Goal: Information Seeking & Learning: Learn about a topic

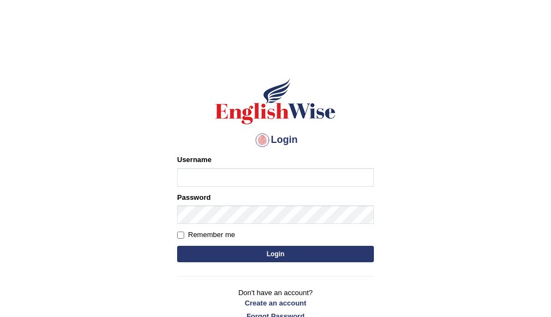
type input "hbehal"
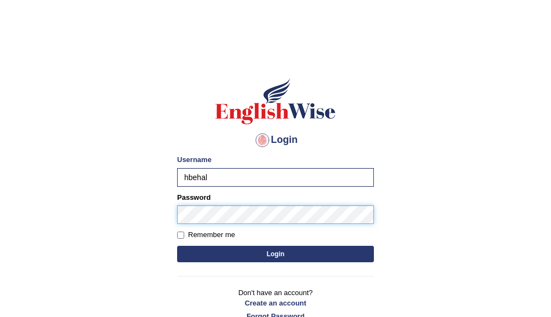
click at [177, 246] on button "Login" at bounding box center [275, 254] width 197 height 16
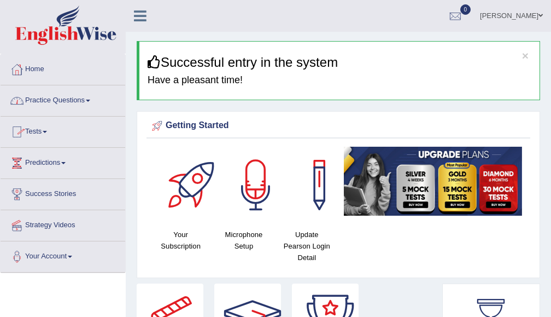
click at [69, 101] on link "Practice Questions" at bounding box center [63, 98] width 125 height 27
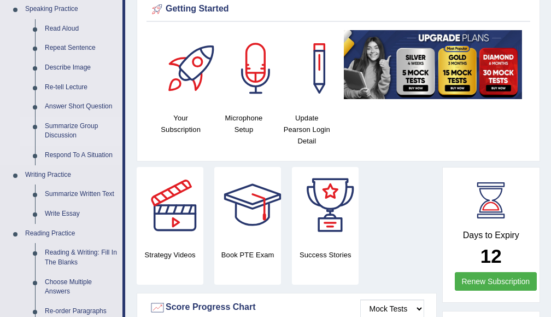
scroll to position [175, 0]
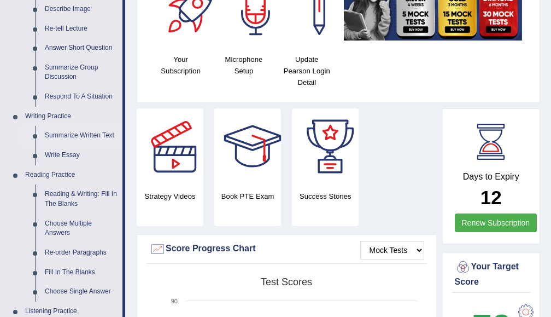
click at [81, 130] on link "Summarize Written Text" at bounding box center [81, 136] width 83 height 20
click at [81, 130] on ul "Speaking Practice Read Aloud Repeat Sentence Describe Image Re-tell Lecture Ans…" at bounding box center [62, 233] width 122 height 584
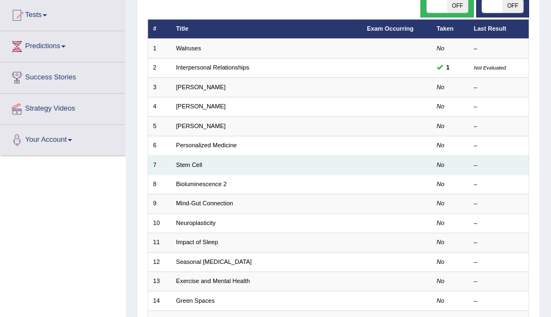
click at [465, 159] on td "No" at bounding box center [449, 164] width 37 height 19
click at [197, 164] on link "Stem Cell" at bounding box center [189, 164] width 26 height 7
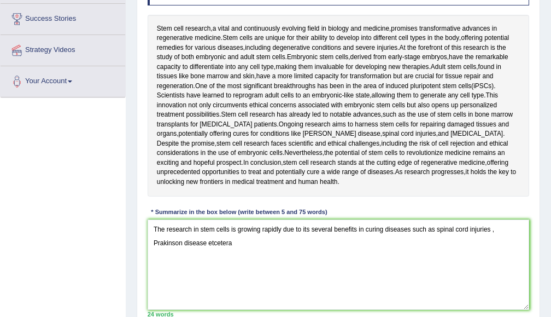
click at [365, 224] on textarea "The research in stem cells is growing rapidly due to its several benefits in cu…" at bounding box center [339, 264] width 382 height 90
click at [381, 228] on textarea "The research in stem cells is growing rapidly due to its several benefits in cu…" at bounding box center [339, 264] width 382 height 90
click at [387, 230] on textarea "The research in stem cells is growing rapidly due to its several benefits in cu…" at bounding box center [339, 264] width 382 height 90
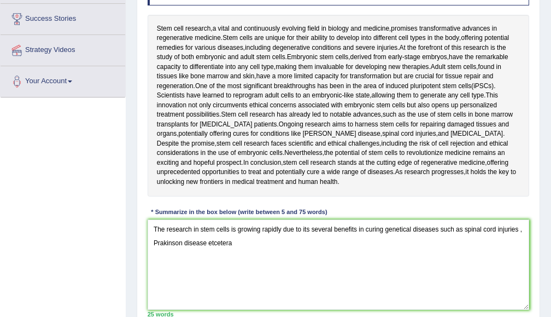
click at [246, 251] on textarea "The research in stem cells is growing rapidly due to its several benefits in cu…" at bounding box center [339, 264] width 382 height 90
click at [356, 229] on textarea "The research in stem cells is growing rapidly due to its several benefits in cu…" at bounding box center [339, 264] width 382 height 90
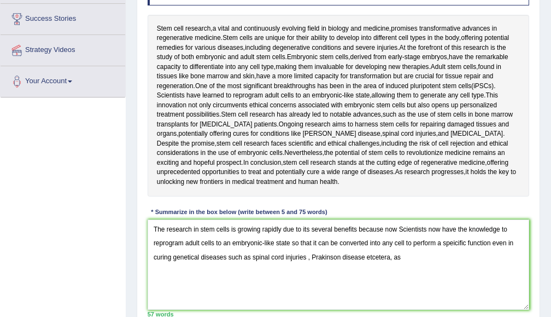
click at [458, 242] on textarea "The research in stem cells is growing rapidly due to its several benefits becau…" at bounding box center [339, 264] width 382 height 90
click at [228, 256] on textarea "The research in stem cells is growing rapidly due to its several benefits becau…" at bounding box center [339, 264] width 382 height 90
click at [305, 256] on textarea "The research in stem cells is growing rapidly due to its several benefits becau…" at bounding box center [339, 264] width 382 height 90
click at [311, 258] on textarea "The research in stem cells is growing rapidly due to its several benefits becau…" at bounding box center [339, 264] width 382 height 90
drag, startPoint x: 410, startPoint y: 257, endPoint x: 374, endPoint y: 257, distance: 36.1
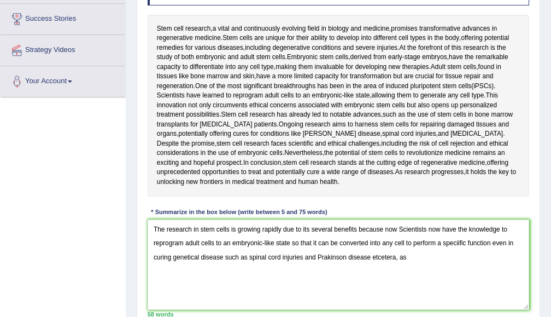
click at [374, 257] on textarea "The research in stem cells is growing rapidly due to its several benefits becau…" at bounding box center [339, 264] width 382 height 90
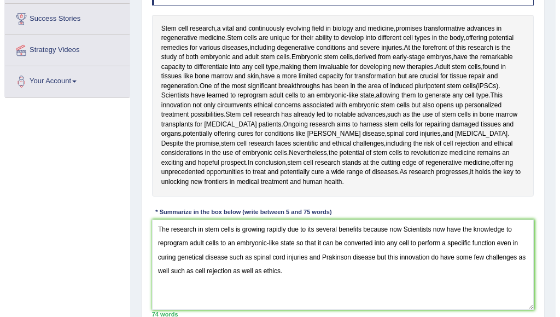
scroll to position [234, 0]
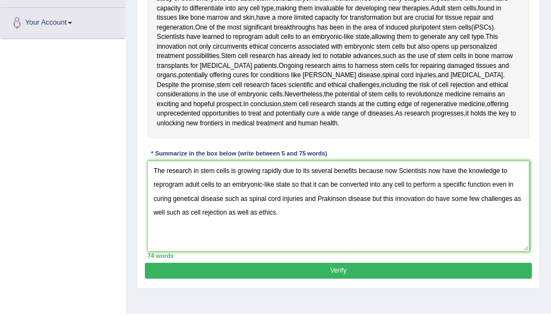
type textarea "The research in stem cells is growing rapidly due to its several benefits becau…"
click at [383, 266] on button "Verify" at bounding box center [338, 271] width 387 height 16
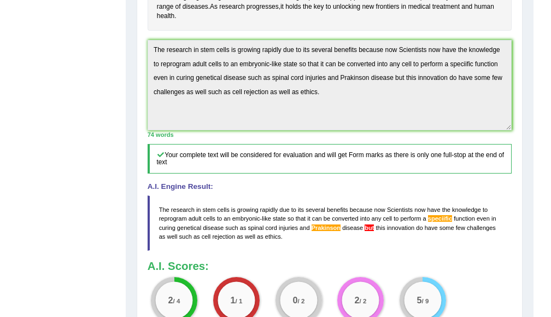
scroll to position [466, 0]
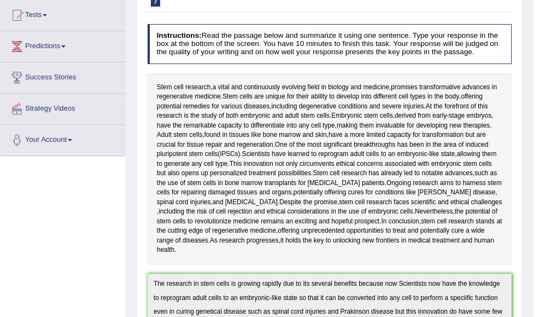
scroll to position [0, 0]
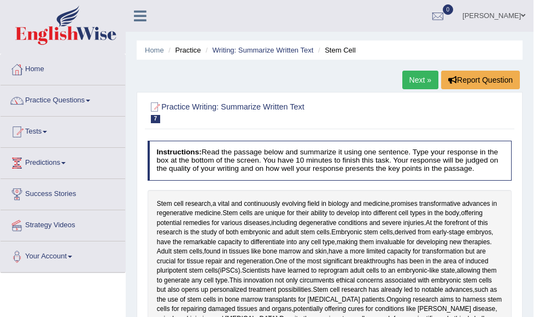
click at [428, 75] on link "Next »" at bounding box center [421, 80] width 36 height 19
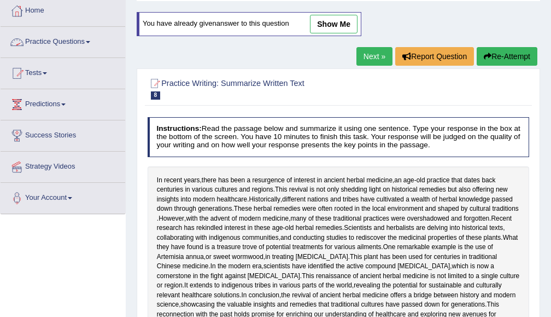
click at [85, 45] on link "Practice Questions" at bounding box center [63, 40] width 125 height 27
click at [45, 39] on link "Practice Questions" at bounding box center [63, 40] width 125 height 27
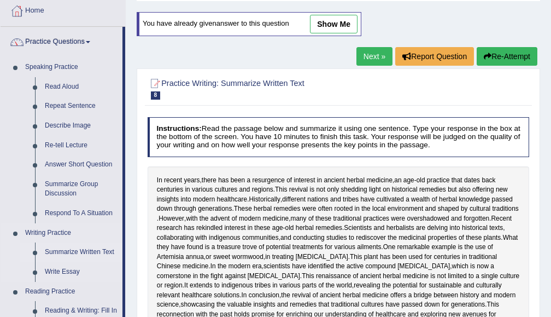
click at [62, 250] on link "Summarize Written Text" at bounding box center [81, 252] width 83 height 20
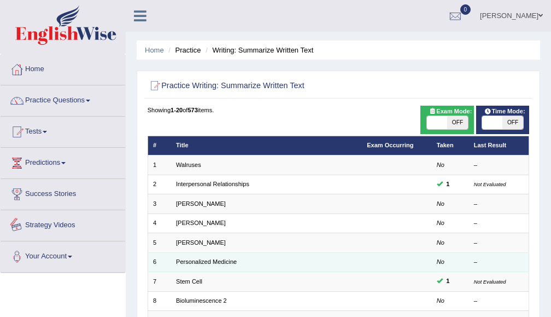
scroll to position [59, 0]
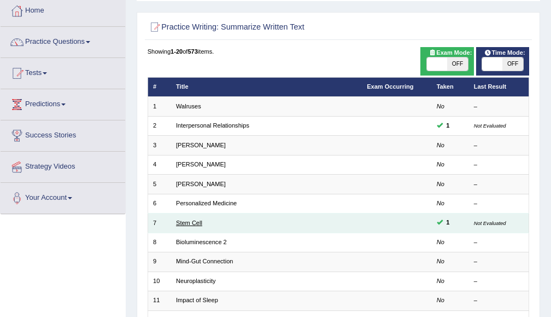
click at [183, 222] on link "Stem Cell" at bounding box center [189, 222] width 26 height 7
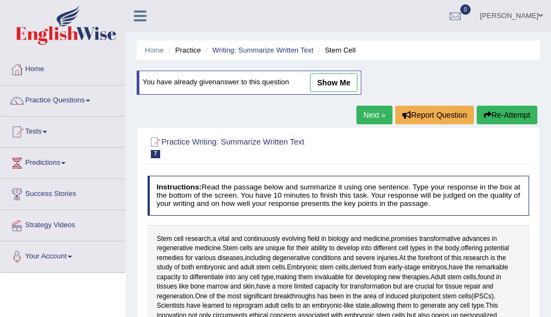
click at [520, 115] on button "Re-Attempt" at bounding box center [507, 115] width 61 height 19
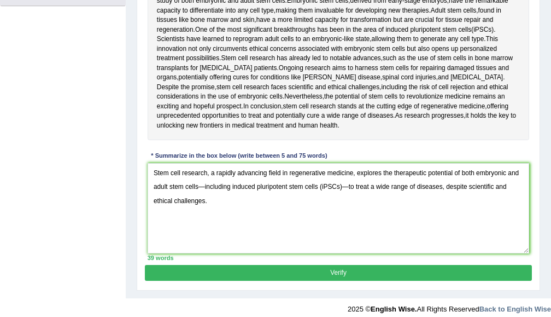
type textarea "Stem cell research, a rapidly advancing field in regenerative medicine, explore…"
click at [366, 277] on button "Verify" at bounding box center [338, 273] width 387 height 16
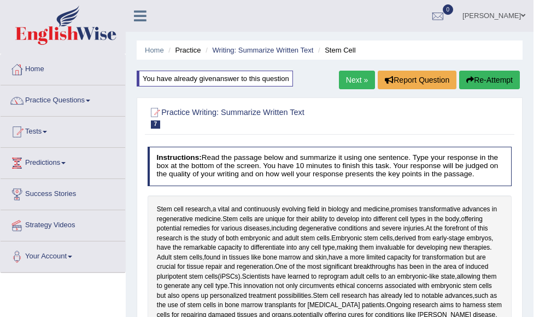
click at [366, 81] on link "Next »" at bounding box center [357, 80] width 36 height 19
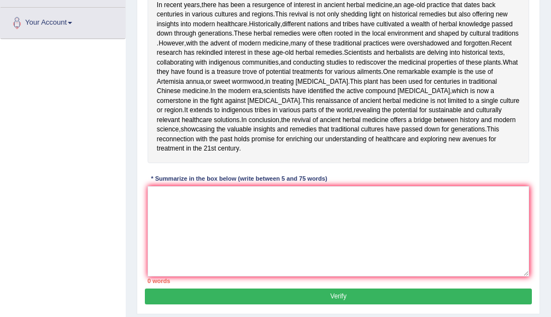
scroll to position [59, 0]
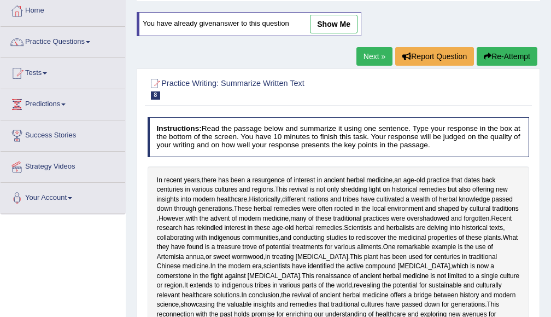
click at [360, 60] on link "Next »" at bounding box center [375, 56] width 36 height 19
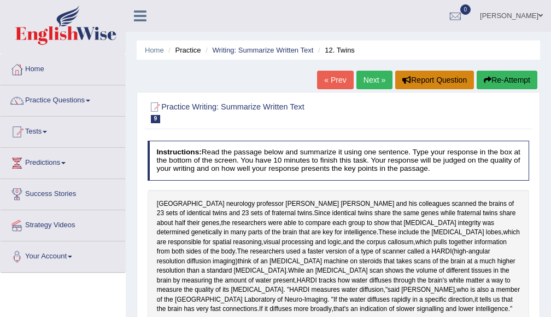
click at [395, 81] on button "Report Question" at bounding box center [434, 80] width 79 height 19
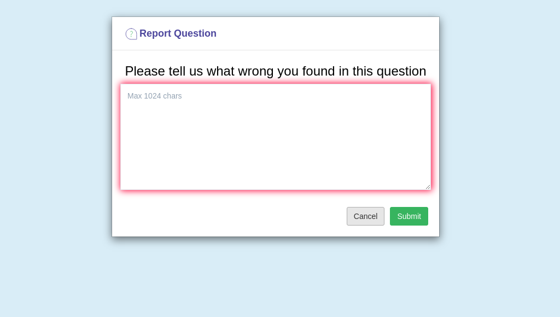
click at [357, 220] on button "Cancel" at bounding box center [366, 216] width 38 height 19
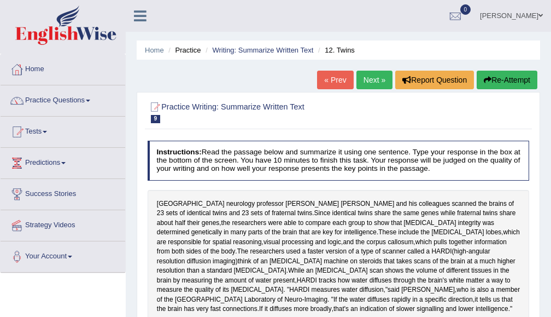
click at [361, 71] on link "Next »" at bounding box center [375, 80] width 36 height 19
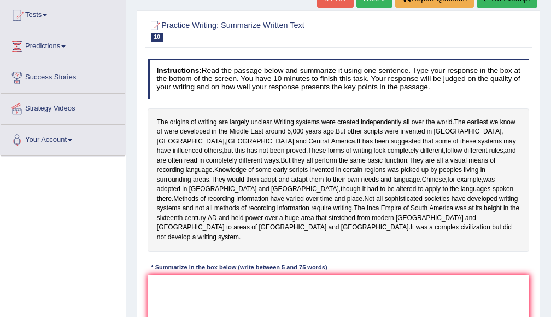
click at [306, 275] on textarea at bounding box center [339, 320] width 382 height 90
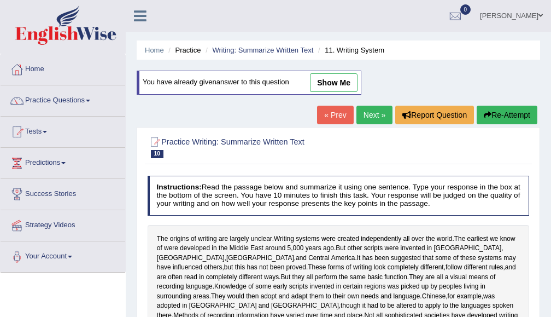
click at [367, 124] on link "Next »" at bounding box center [375, 115] width 36 height 19
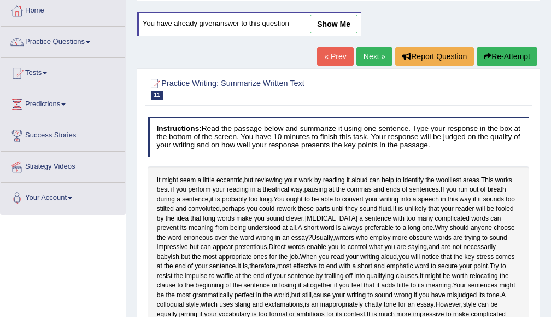
click at [374, 57] on link "Next »" at bounding box center [375, 56] width 36 height 19
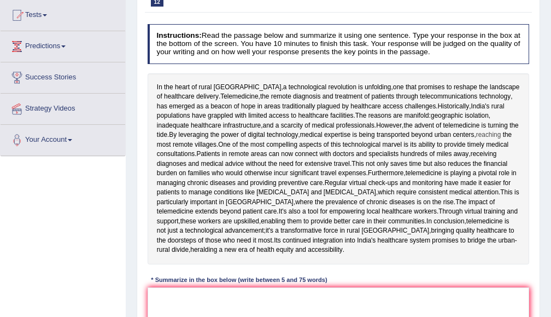
scroll to position [175, 0]
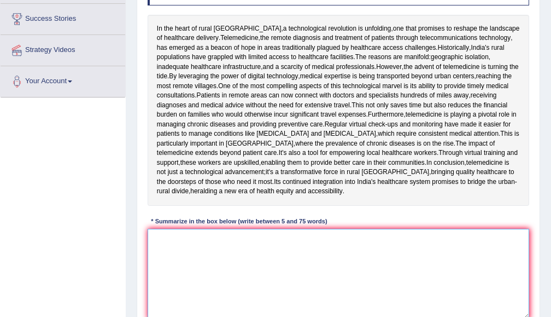
click at [315, 281] on textarea at bounding box center [339, 274] width 382 height 90
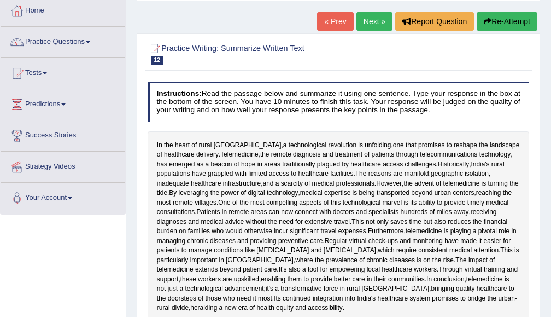
scroll to position [234, 0]
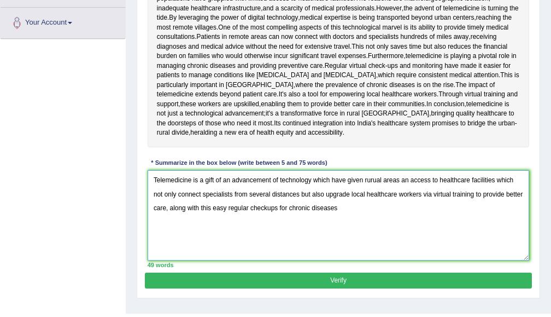
click at [213, 245] on textarea "Telemedicine is a gift of an advancement of technology which have given rurual …" at bounding box center [339, 215] width 382 height 90
click at [229, 246] on textarea "Telemedicine is a gift of an advancement of technology which have given rurual …" at bounding box center [339, 215] width 382 height 90
click at [228, 244] on textarea "Telemedicine is a gift of an advancement of technology which have given rurual …" at bounding box center [339, 215] width 382 height 90
click at [376, 218] on textarea "Telemedicine is a gift of an advancement of technology which have given rurual …" at bounding box center [339, 215] width 382 height 90
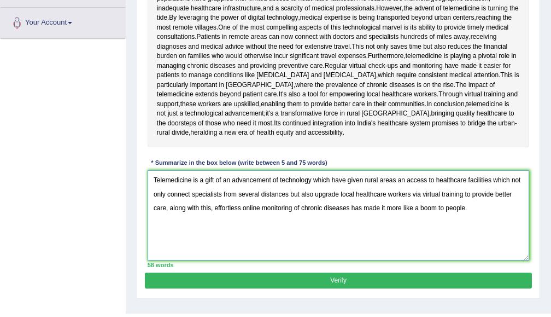
click at [408, 213] on textarea "Telemedicine is a gift of an advancement of technology which have given rural a…" at bounding box center [339, 215] width 382 height 90
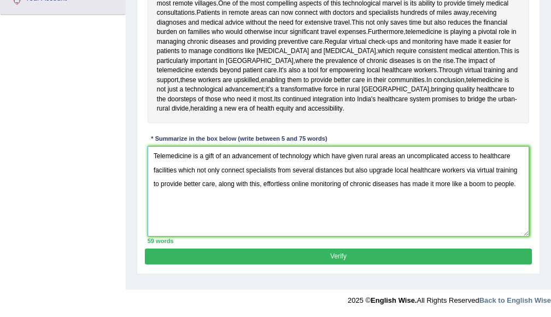
type textarea "Telemedicine is a gift of an advancement of technology which have given rural a…"
click at [336, 264] on button "Verify" at bounding box center [338, 256] width 387 height 16
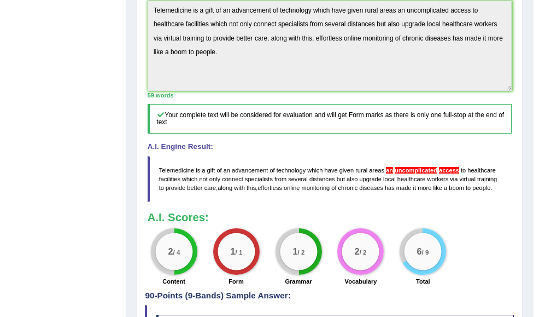
scroll to position [458, 0]
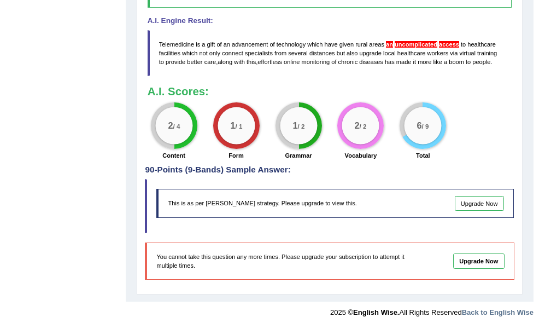
scroll to position [575, 0]
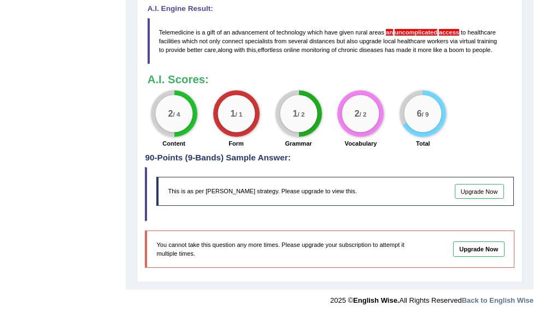
click at [491, 186] on link "Upgrade Now" at bounding box center [479, 191] width 49 height 15
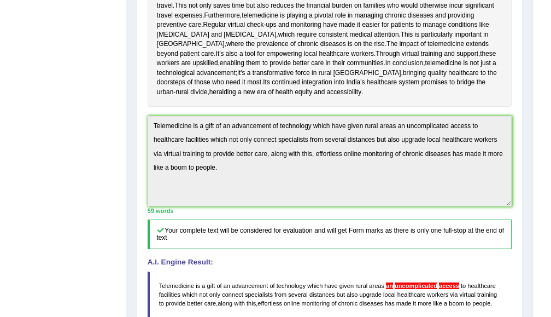
scroll to position [0, 0]
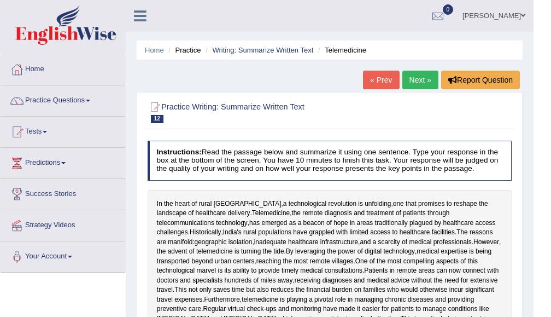
click at [426, 71] on link "Next »" at bounding box center [421, 80] width 36 height 19
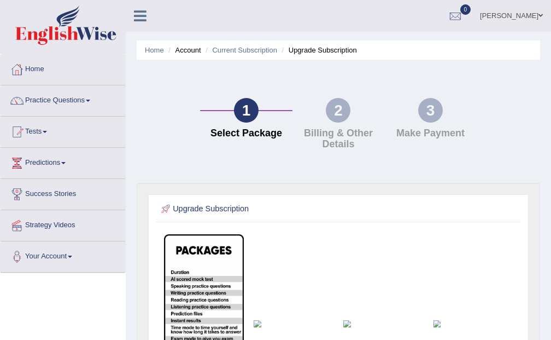
click at [326, 124] on div "2 Billing & Other Details" at bounding box center [339, 126] width 92 height 57
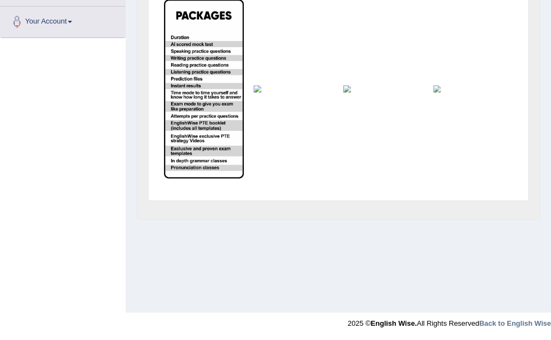
scroll to position [176, 0]
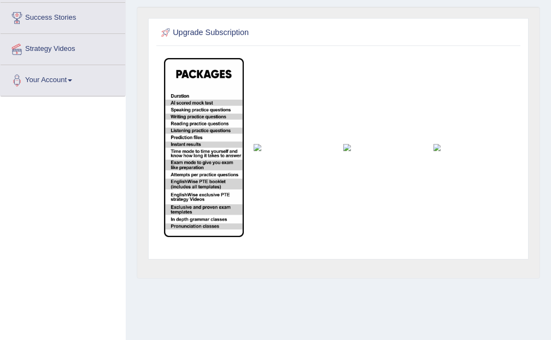
click at [218, 150] on img at bounding box center [203, 147] width 79 height 179
click at [250, 150] on td at bounding box center [294, 147] width 90 height 189
click at [342, 148] on td at bounding box center [384, 147] width 90 height 189
click at [350, 145] on img at bounding box center [382, 148] width 79 height 8
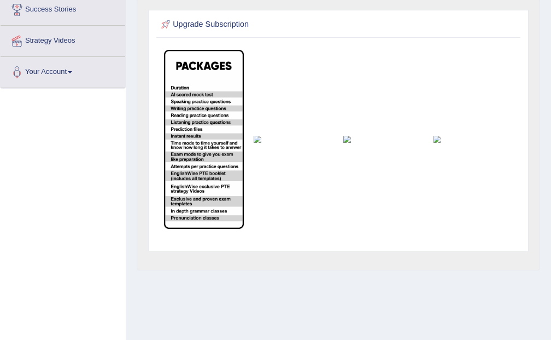
click at [260, 138] on img at bounding box center [293, 140] width 79 height 8
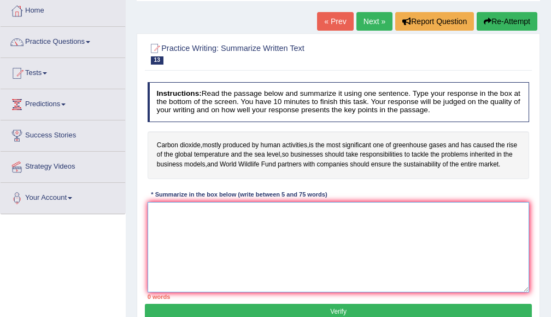
click at [228, 217] on textarea at bounding box center [339, 247] width 382 height 90
click at [384, 20] on link "Next »" at bounding box center [375, 21] width 36 height 19
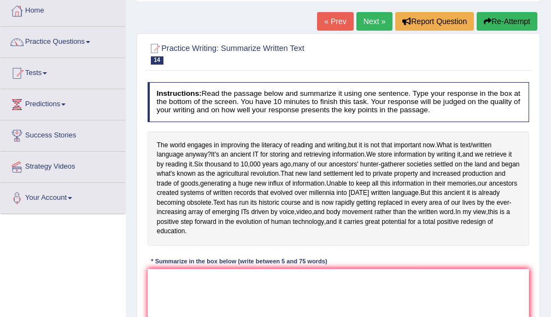
scroll to position [258, 0]
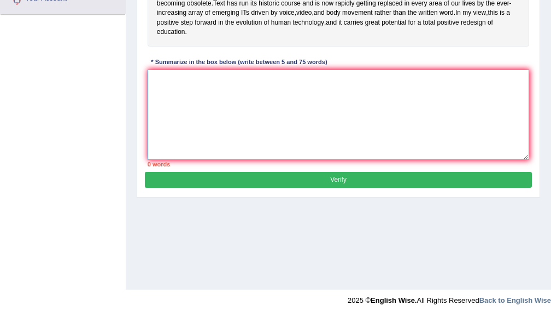
click at [313, 87] on textarea at bounding box center [339, 114] width 382 height 90
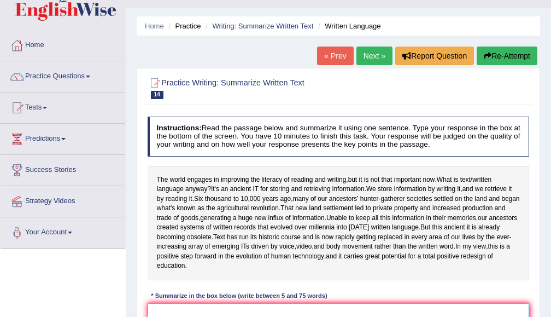
scroll to position [141, 0]
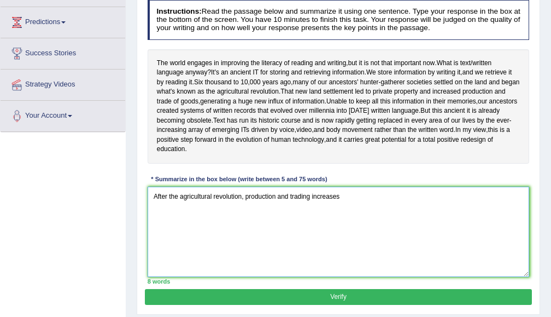
click at [358, 200] on textarea "After the agricultural revolution, production and trading increases" at bounding box center [339, 231] width 382 height 90
click at [445, 211] on textarea "After the agricultural revolution, production and trading increases because of …" at bounding box center [339, 231] width 382 height 90
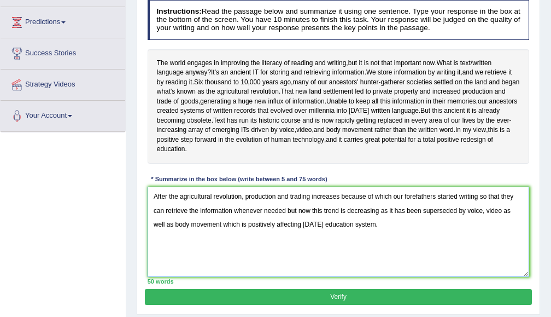
type textarea "After the agricultural revolution, production and trading increases because of …"
click at [292, 305] on button "Verify" at bounding box center [338, 297] width 387 height 16
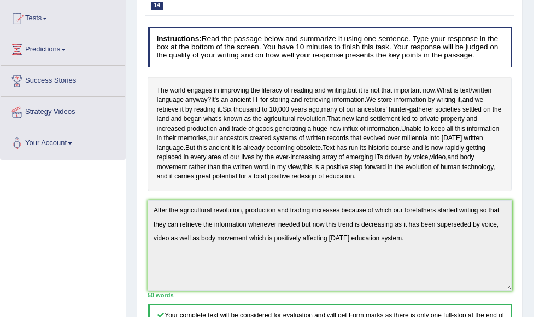
scroll to position [0, 0]
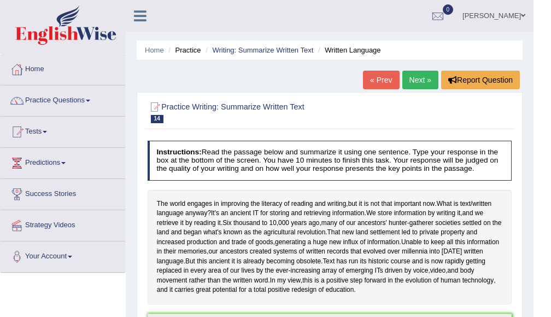
click at [418, 74] on link "Next »" at bounding box center [421, 80] width 36 height 19
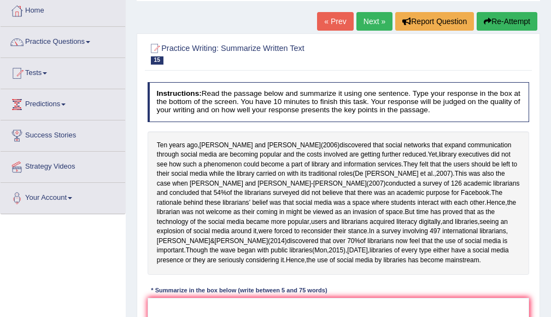
scroll to position [116, 0]
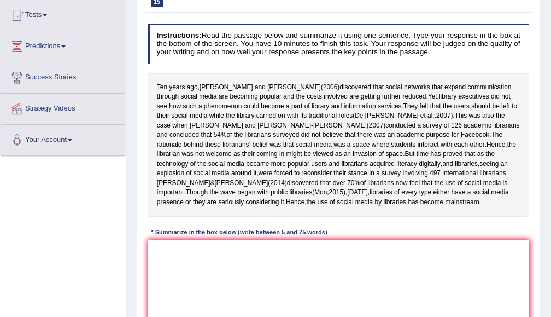
click at [265, 267] on textarea at bounding box center [339, 285] width 382 height 90
